Goal: Check status: Check status

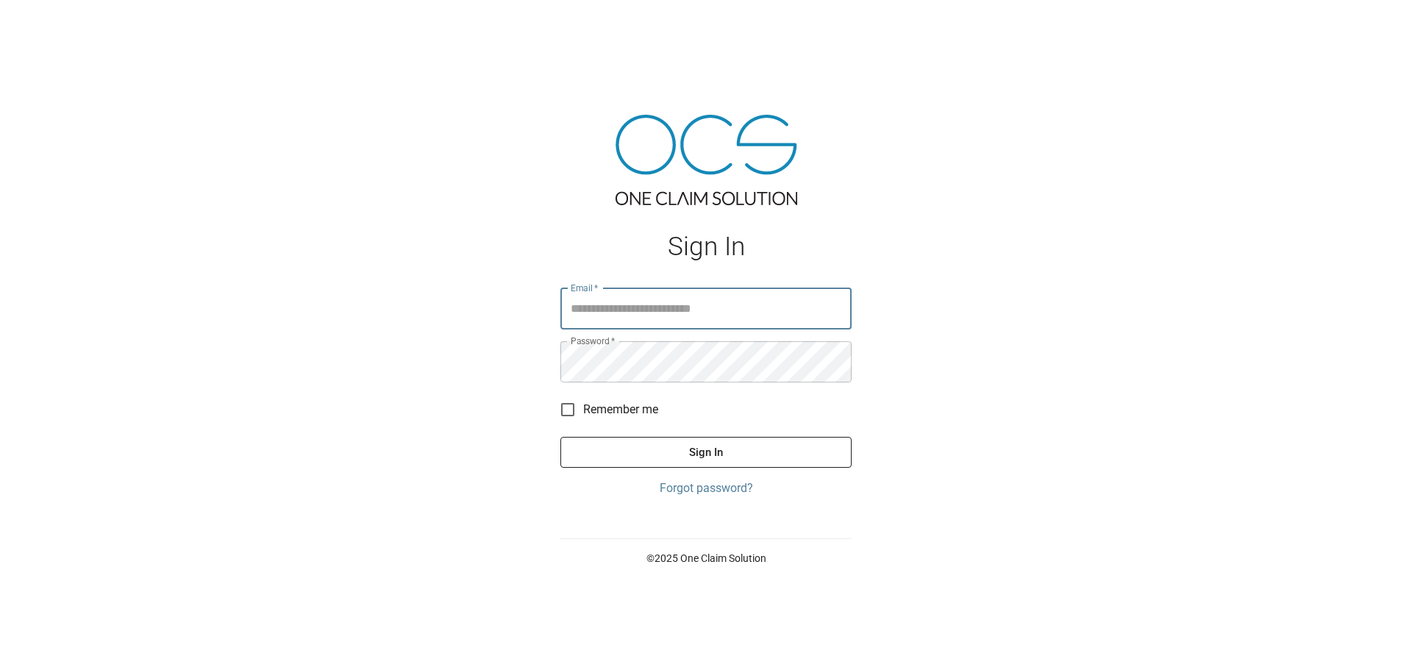
click at [578, 310] on input "Email   *" at bounding box center [705, 308] width 291 height 41
type input "**********"
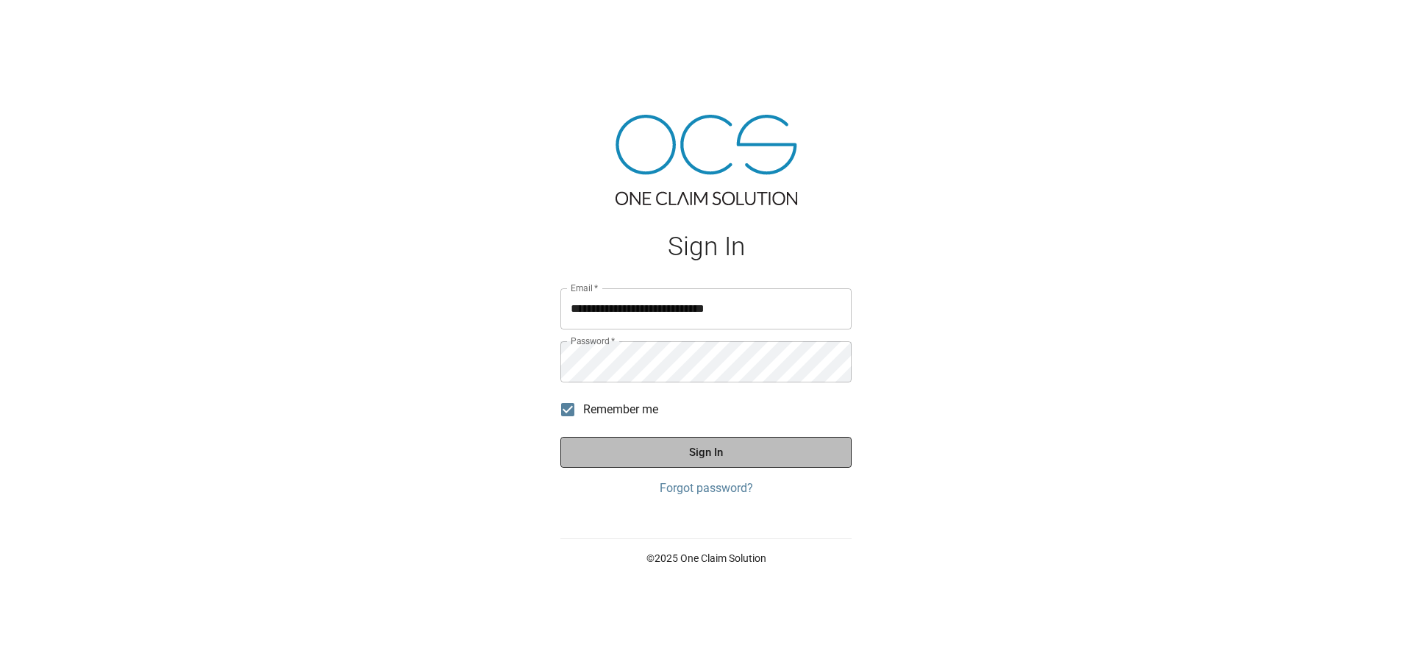
click at [703, 450] on button "Sign In" at bounding box center [705, 452] width 291 height 31
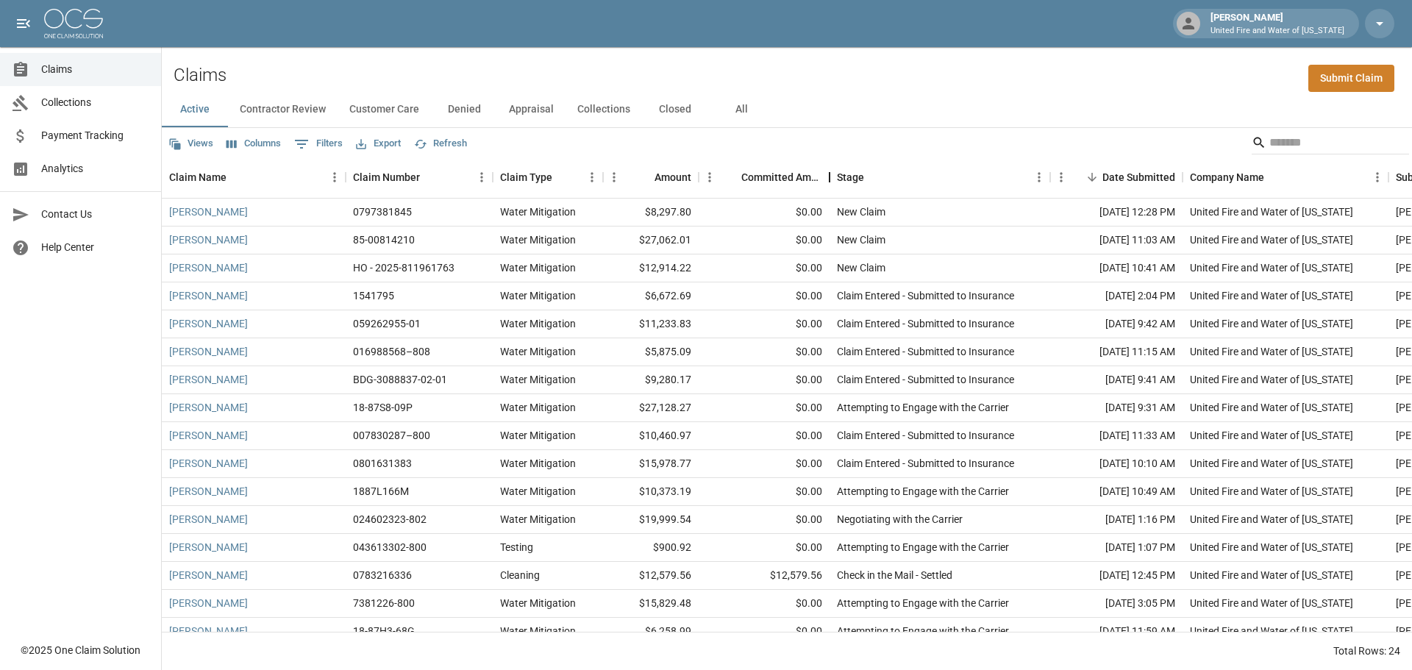
drag, startPoint x: 795, startPoint y: 179, endPoint x: 830, endPoint y: 181, distance: 35.4
click at [830, 181] on div "Committed Amount" at bounding box center [830, 177] width 18 height 41
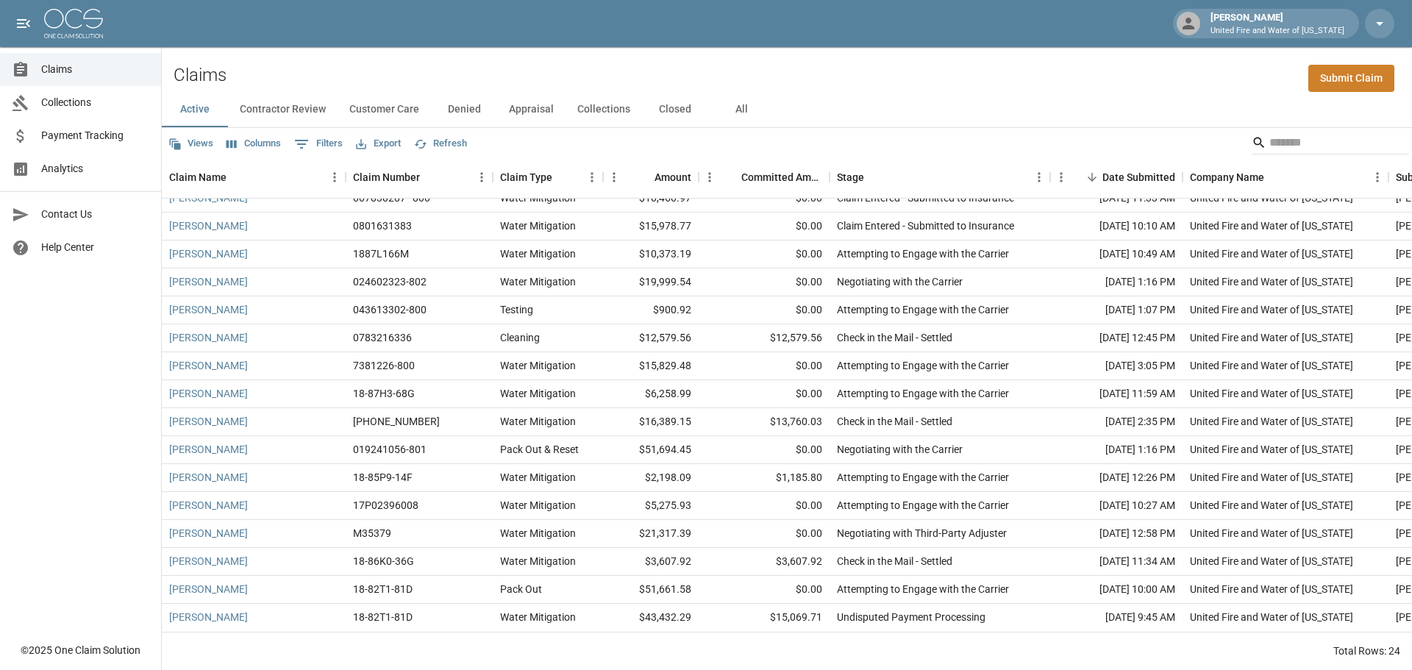
scroll to position [249, 0]
click at [291, 108] on button "Contractor Review" at bounding box center [283, 109] width 110 height 35
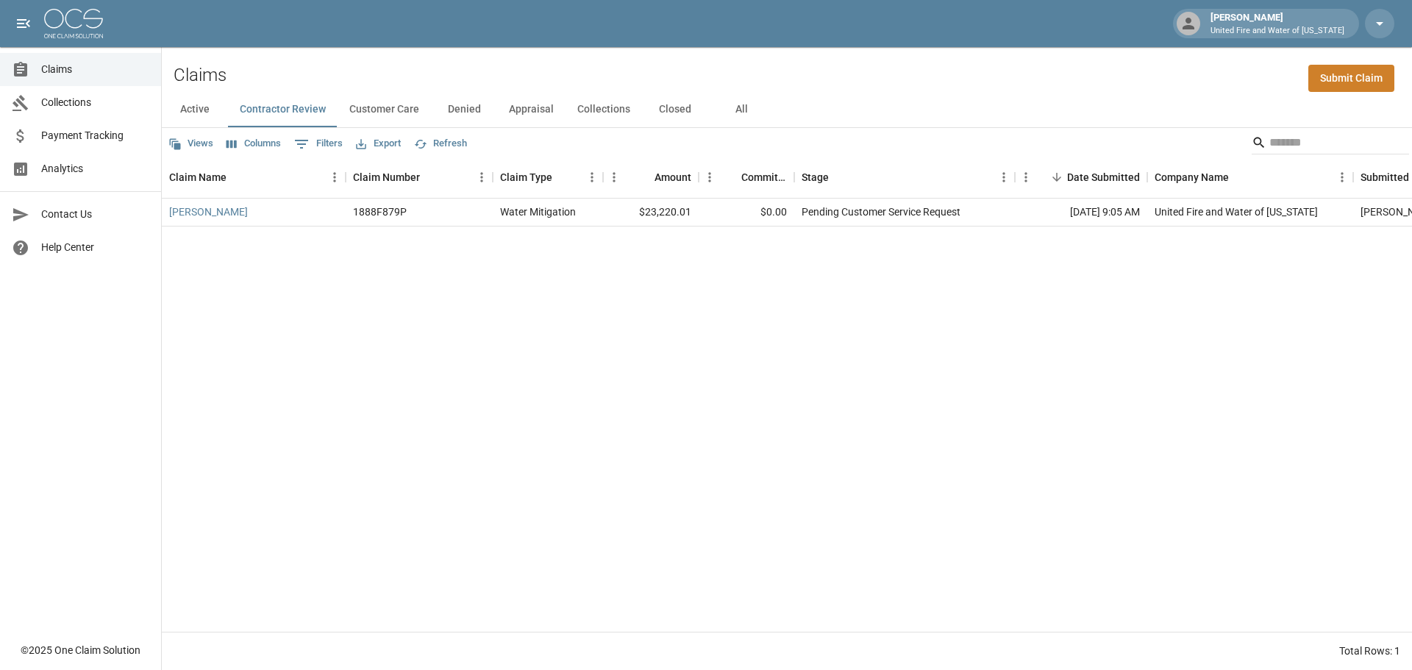
click at [737, 109] on button "All" at bounding box center [741, 109] width 66 height 35
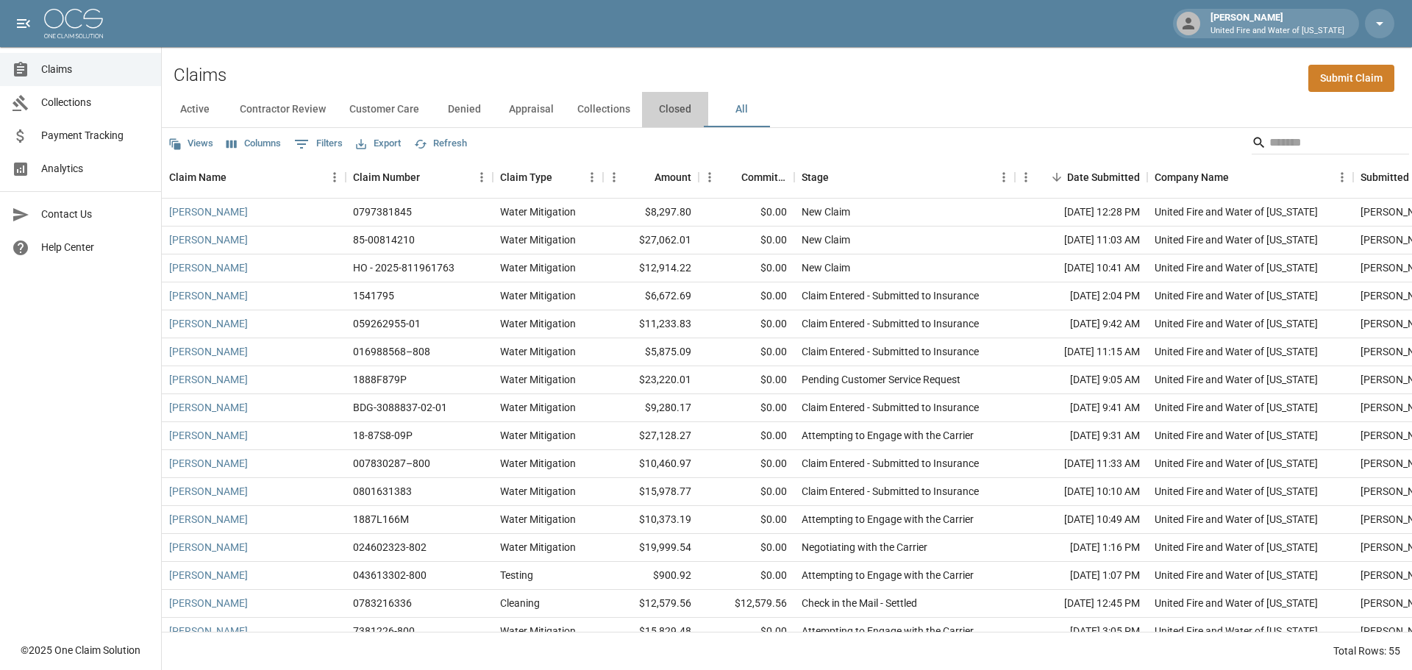
click at [671, 111] on button "Closed" at bounding box center [675, 109] width 66 height 35
